Goal: Navigation & Orientation: Find specific page/section

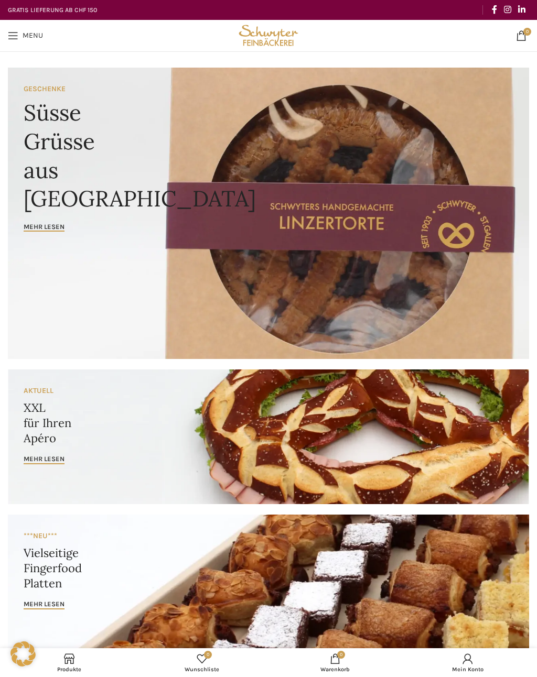
click at [122, 152] on link "Banner link" at bounding box center [268, 213] width 521 height 291
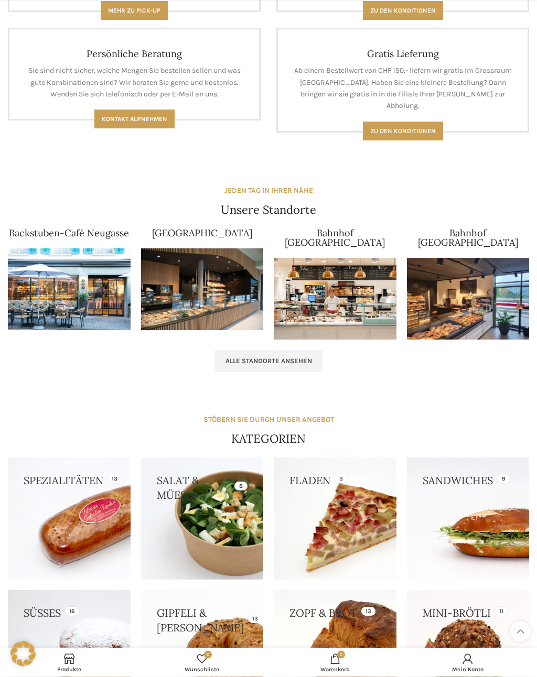
scroll to position [838, 0]
click at [300, 357] on span "Alle Standorte ansehen" at bounding box center [268, 361] width 86 height 8
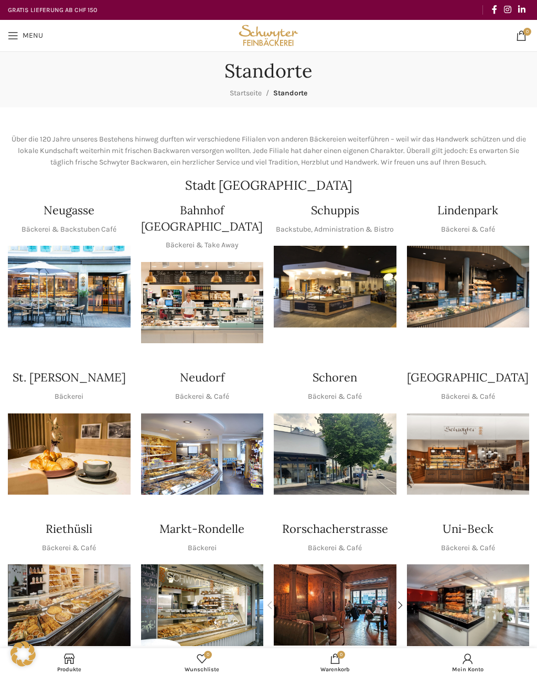
click at [345, 285] on img "1 / 1" at bounding box center [335, 287] width 123 height 82
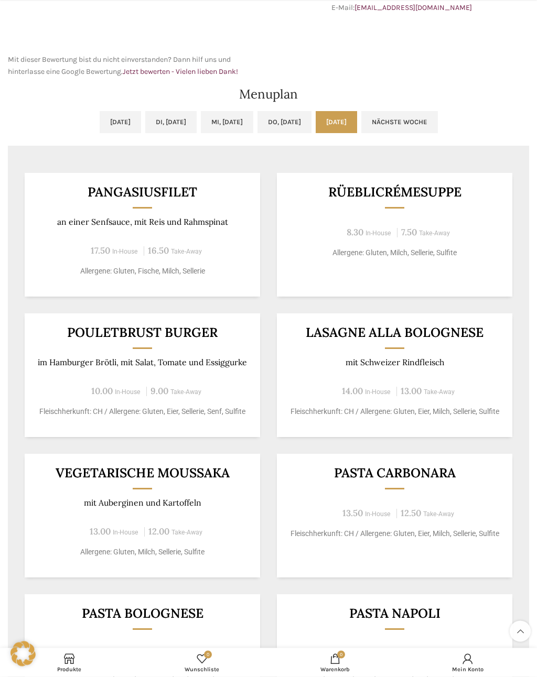
scroll to position [401, 0]
click at [438, 120] on link "Nächste Woche" at bounding box center [399, 122] width 77 height 22
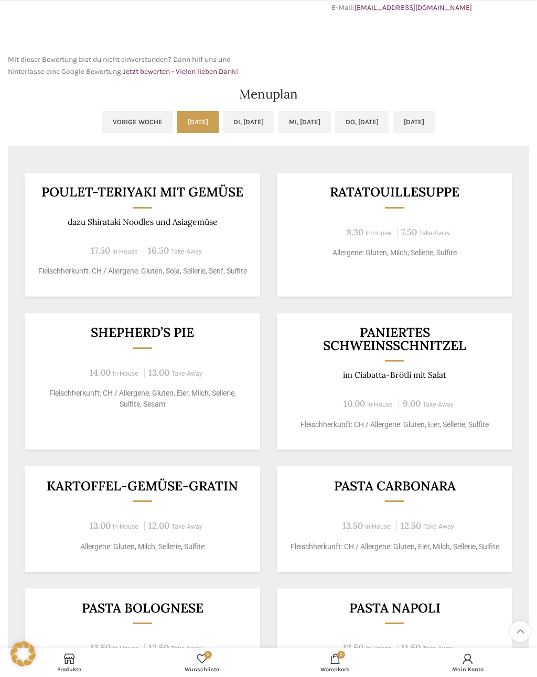
click at [266, 121] on link "Di, [DATE]" at bounding box center [248, 122] width 51 height 22
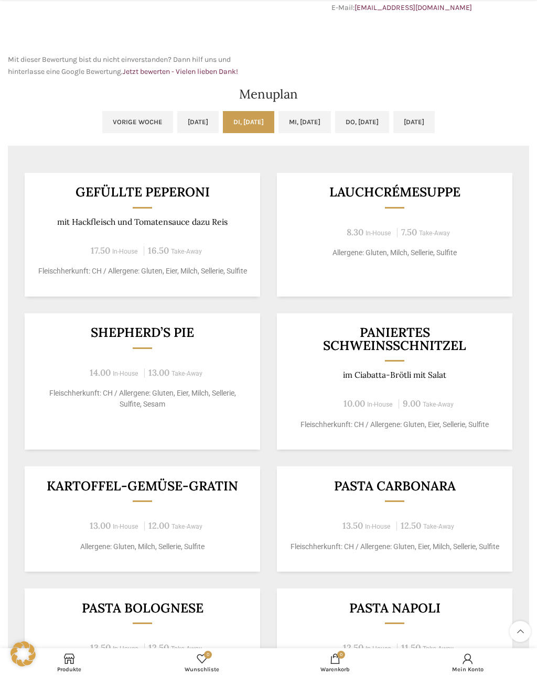
click at [309, 119] on link "Mi, [DATE]" at bounding box center [304, 122] width 52 height 22
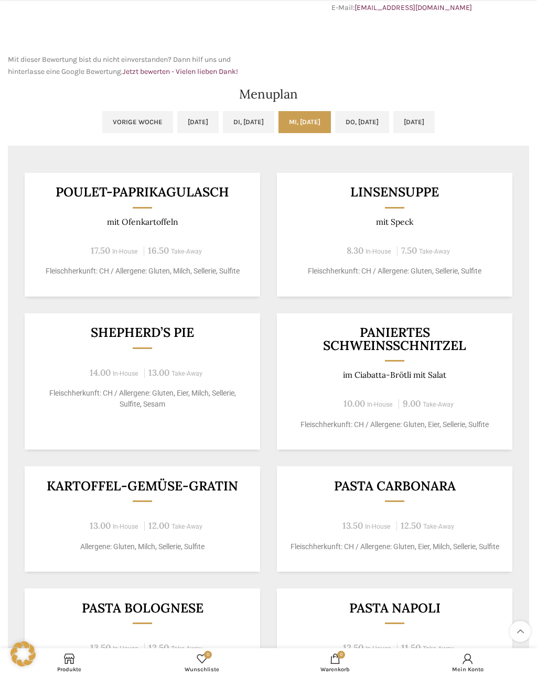
click at [380, 124] on link "Do, [DATE]" at bounding box center [362, 122] width 54 height 22
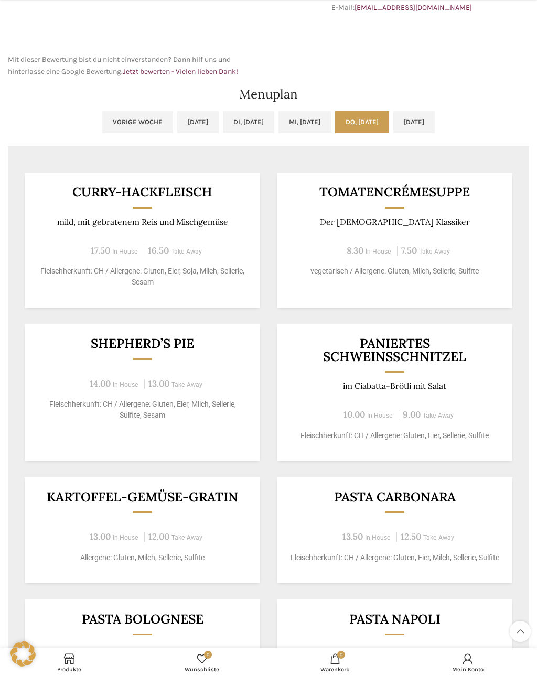
click at [434, 117] on link "[DATE]" at bounding box center [413, 122] width 41 height 22
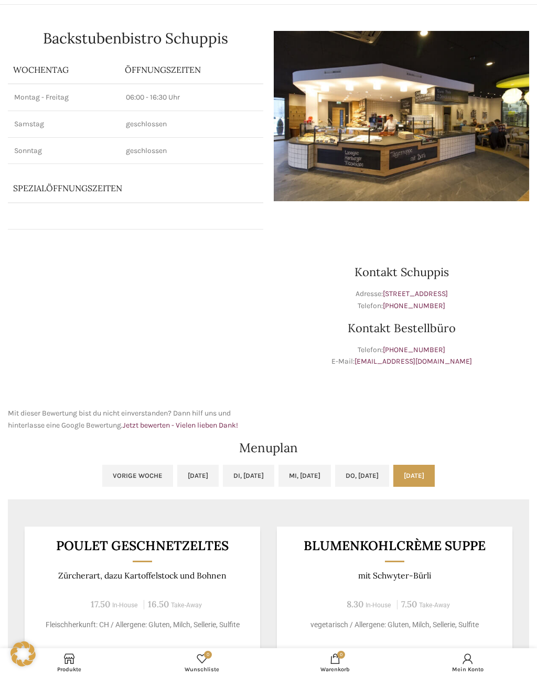
scroll to position [0, 0]
